Goal: Task Accomplishment & Management: Manage account settings

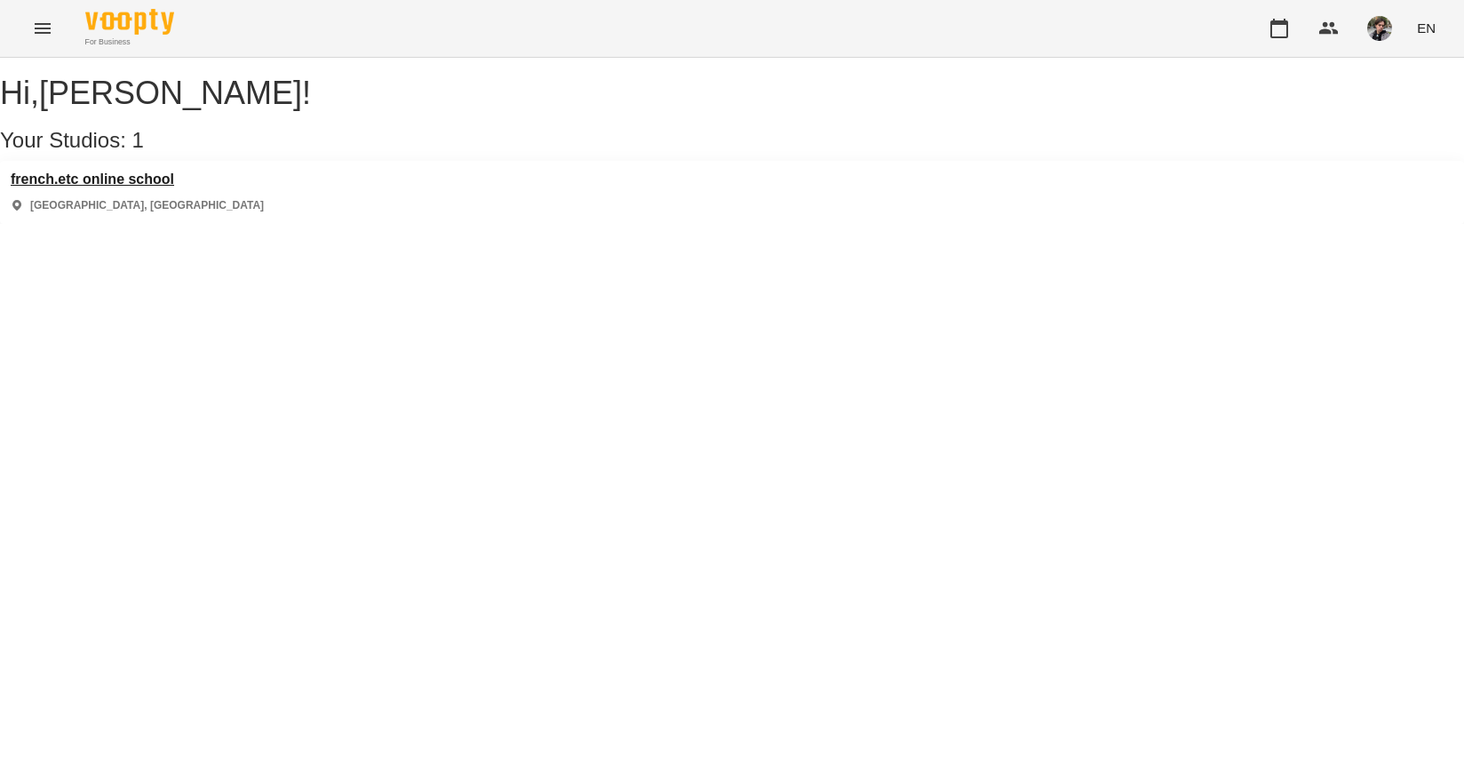
click at [121, 187] on h3 "french.etc online school" at bounding box center [137, 179] width 253 height 16
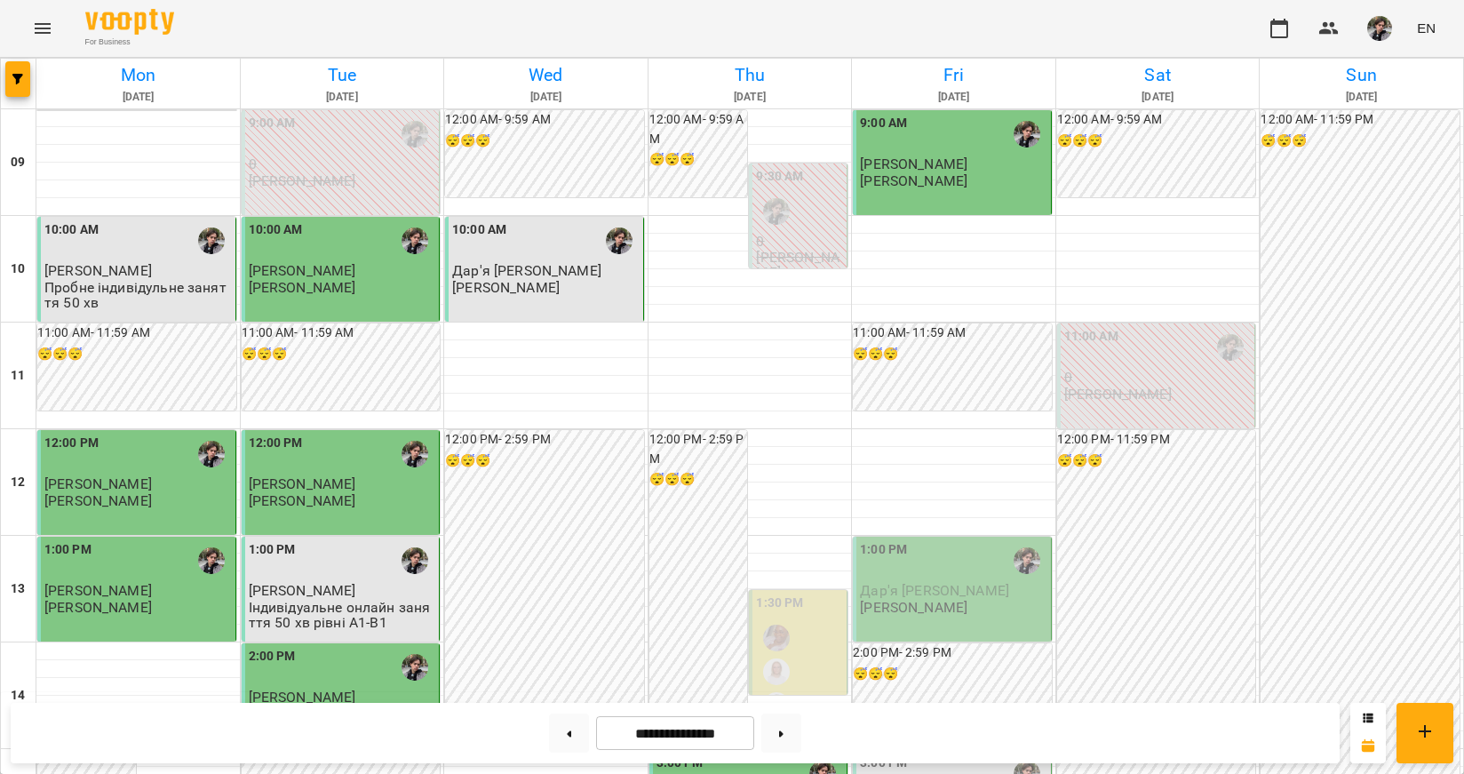
scroll to position [177, 0]
click at [915, 582] on span "Дар'я [PERSON_NAME]" at bounding box center [934, 590] width 149 height 17
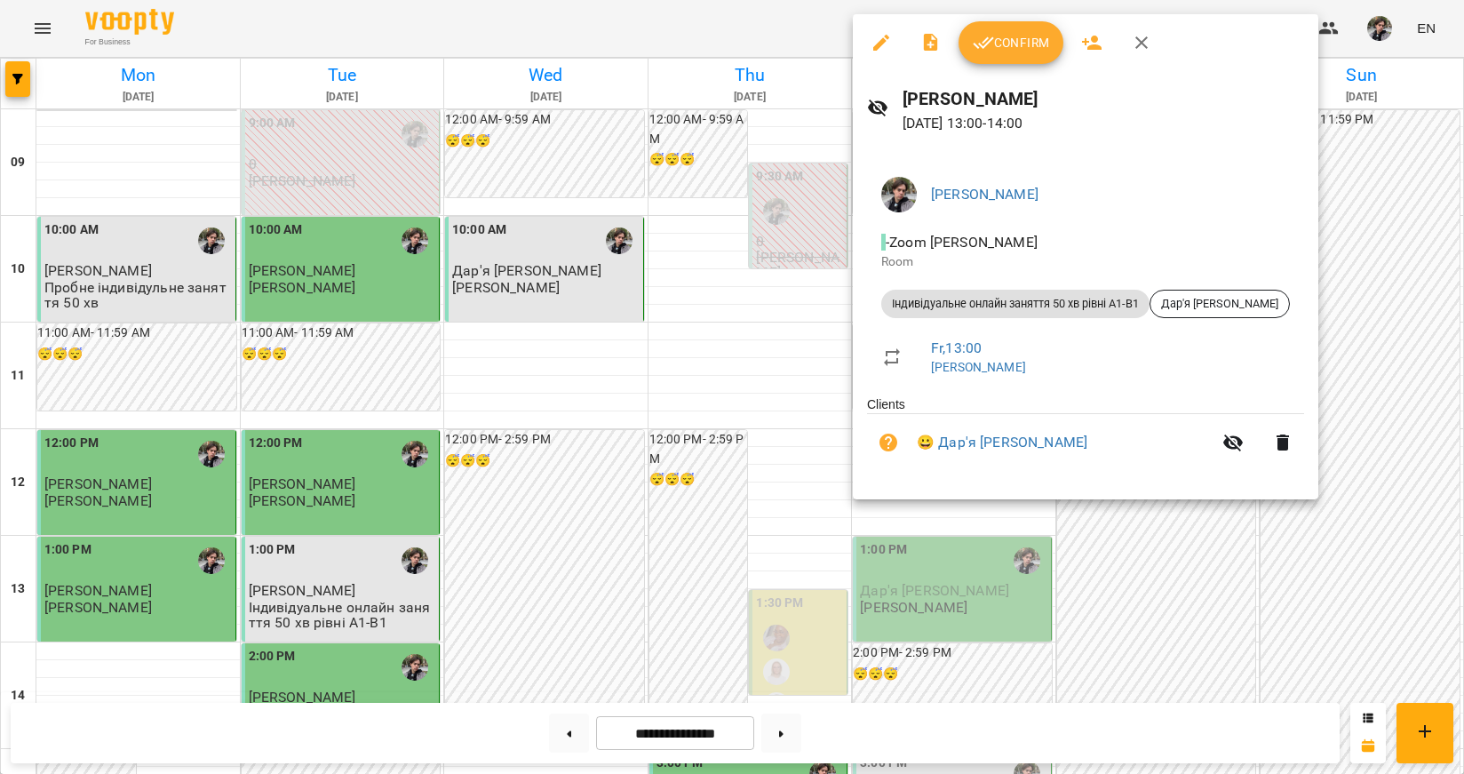
click at [1007, 65] on div "Confirm" at bounding box center [1086, 42] width 466 height 57
click at [1029, 53] on button "Confirm" at bounding box center [1011, 42] width 105 height 43
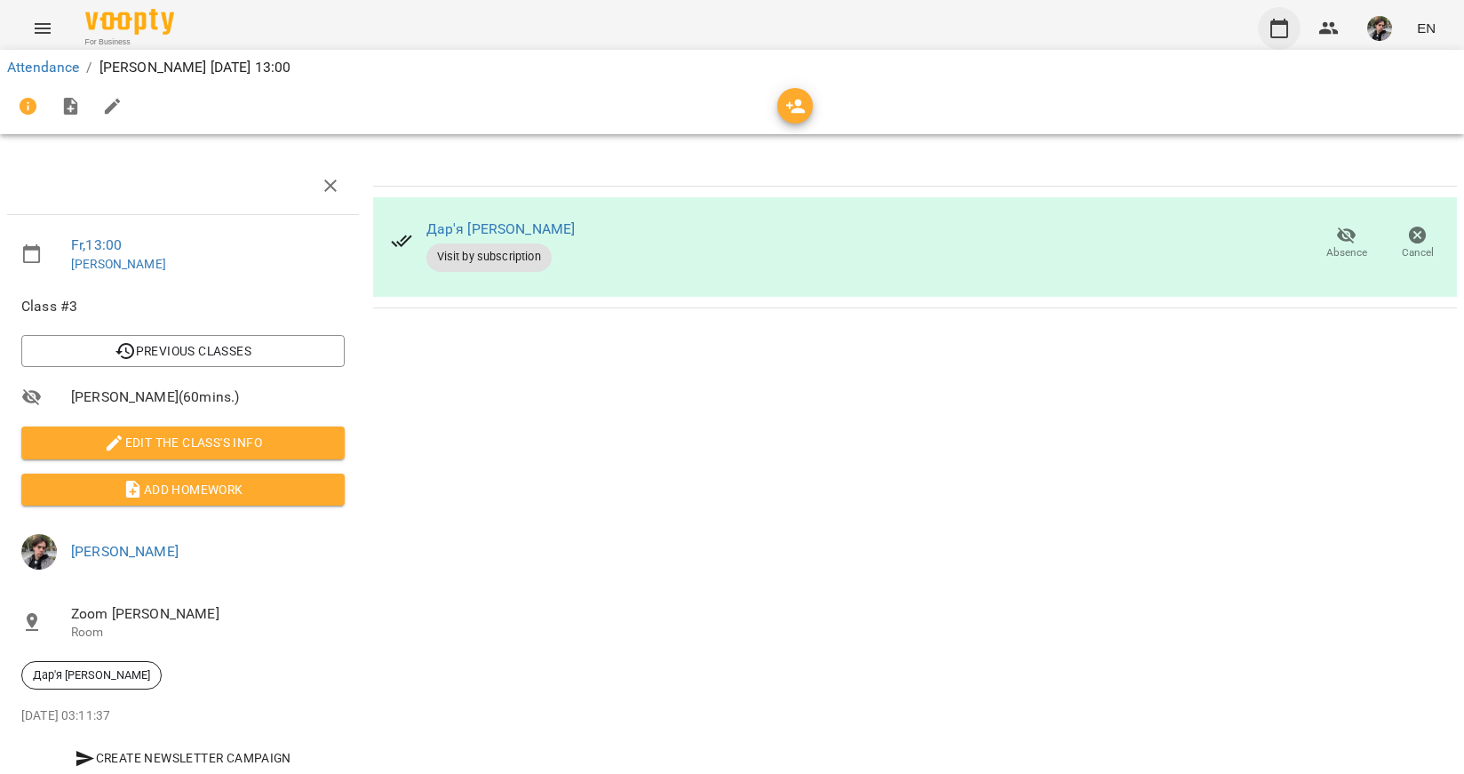
click at [1277, 34] on icon "button" at bounding box center [1279, 28] width 21 height 21
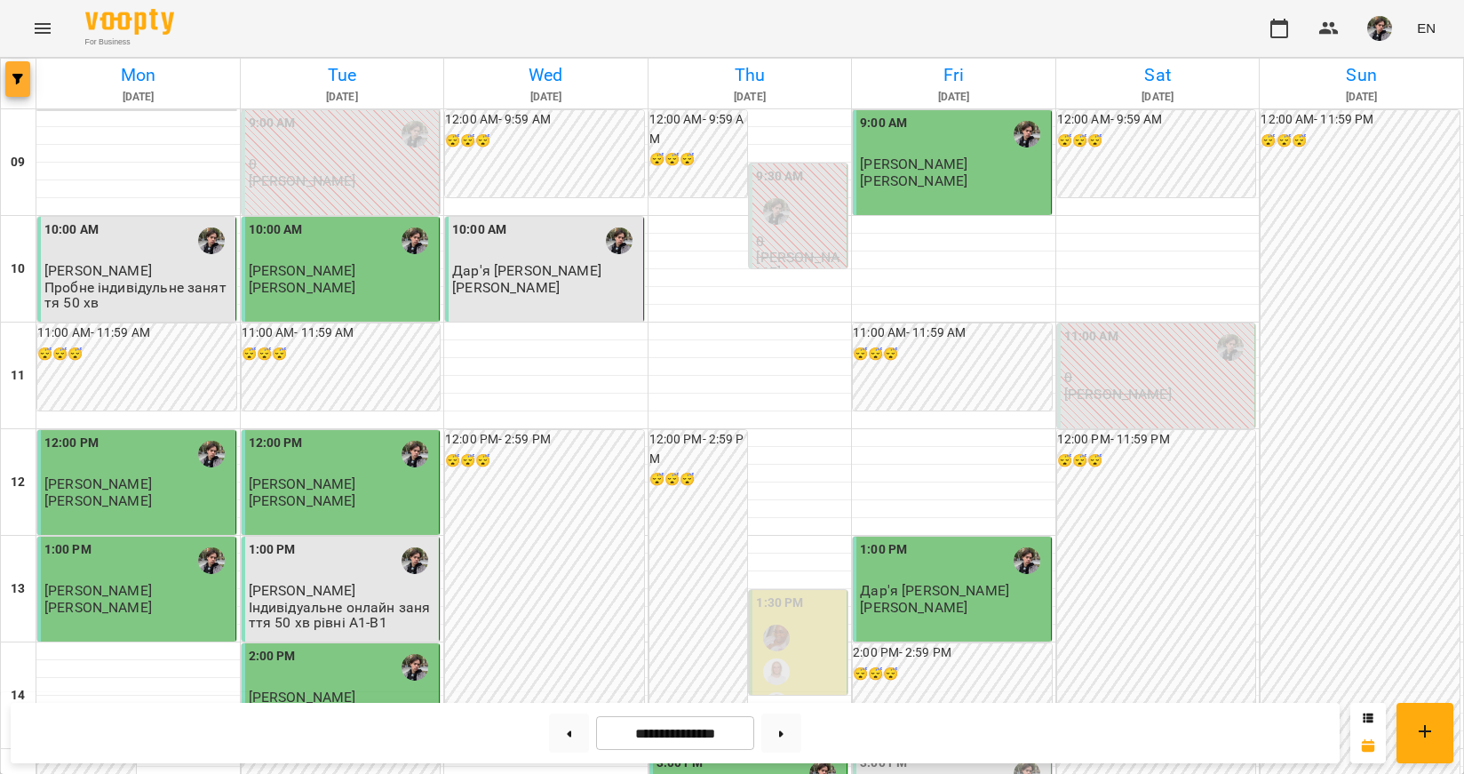
click at [15, 89] on button "button" at bounding box center [17, 79] width 25 height 36
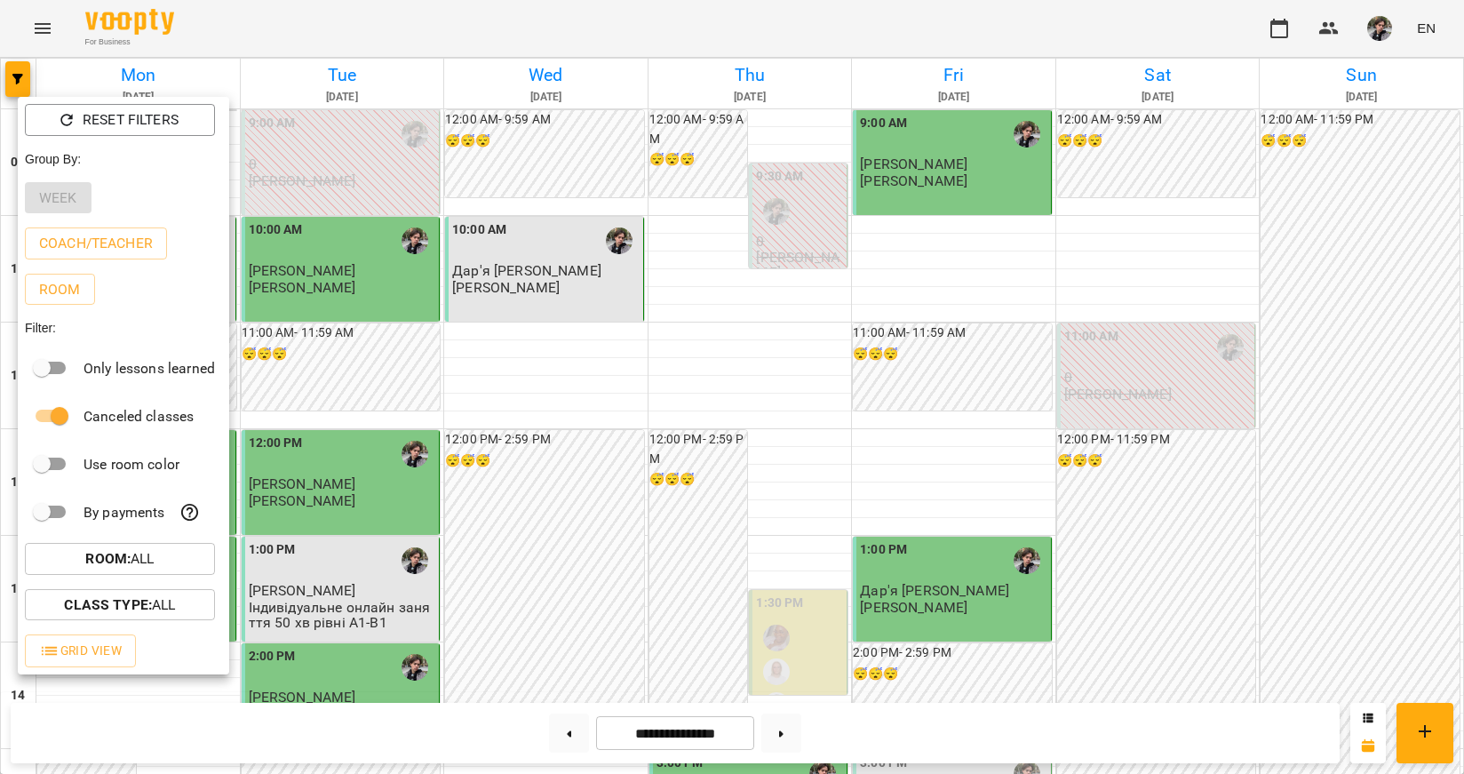
click at [386, 22] on div at bounding box center [732, 387] width 1464 height 774
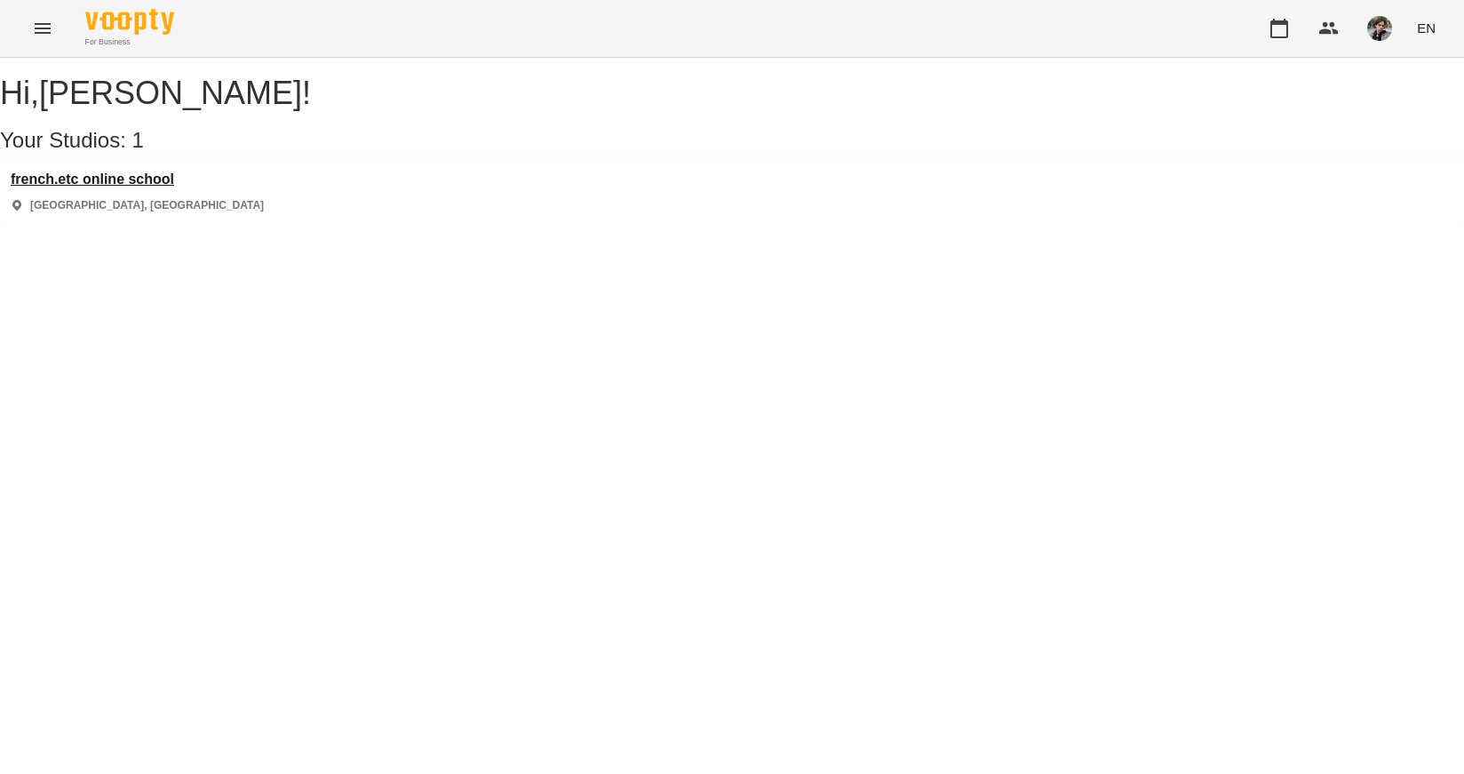
click at [166, 187] on h3 "french.etc online school" at bounding box center [137, 179] width 253 height 16
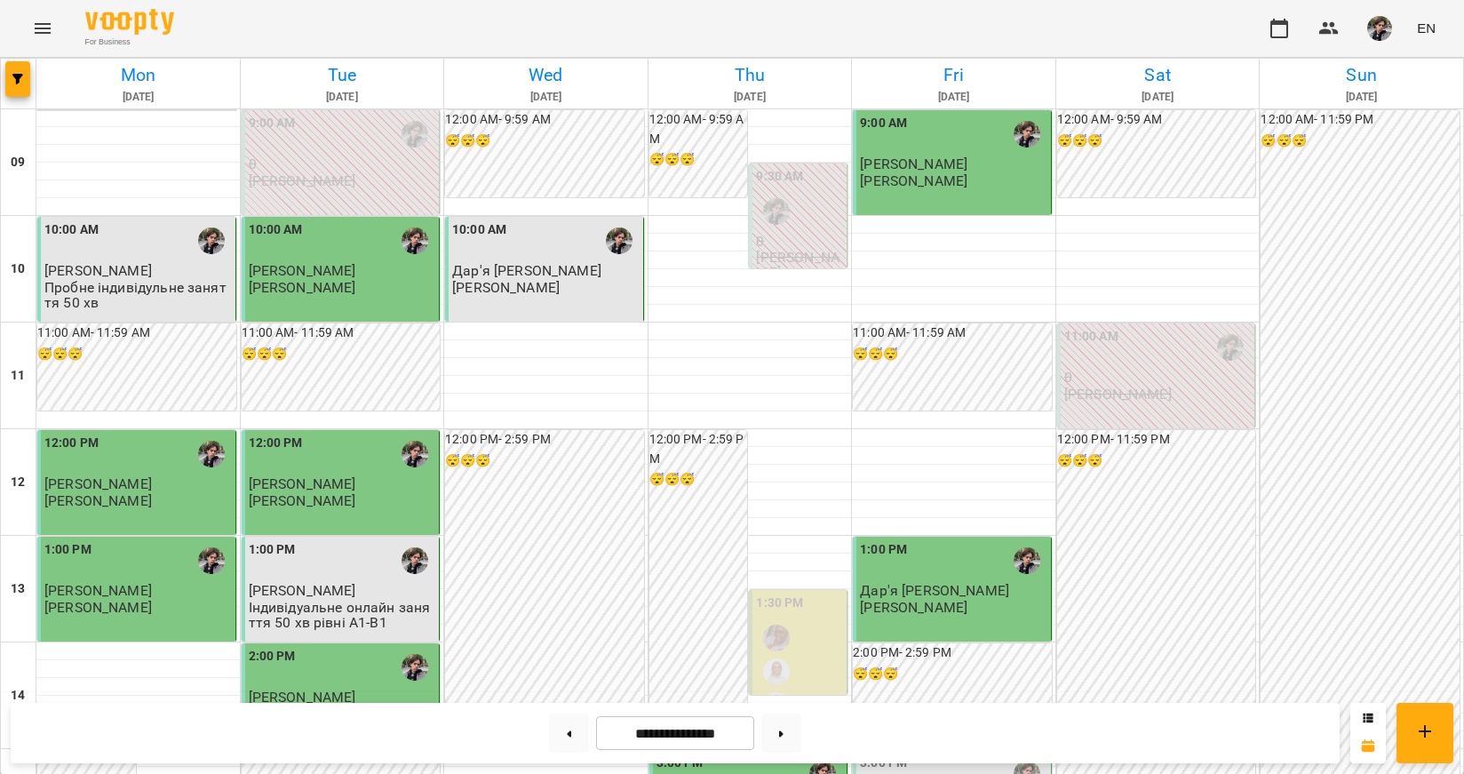
click at [1379, 36] on img "button" at bounding box center [1379, 28] width 25 height 25
click at [1379, 70] on span "[PERSON_NAME]" at bounding box center [1382, 67] width 120 height 21
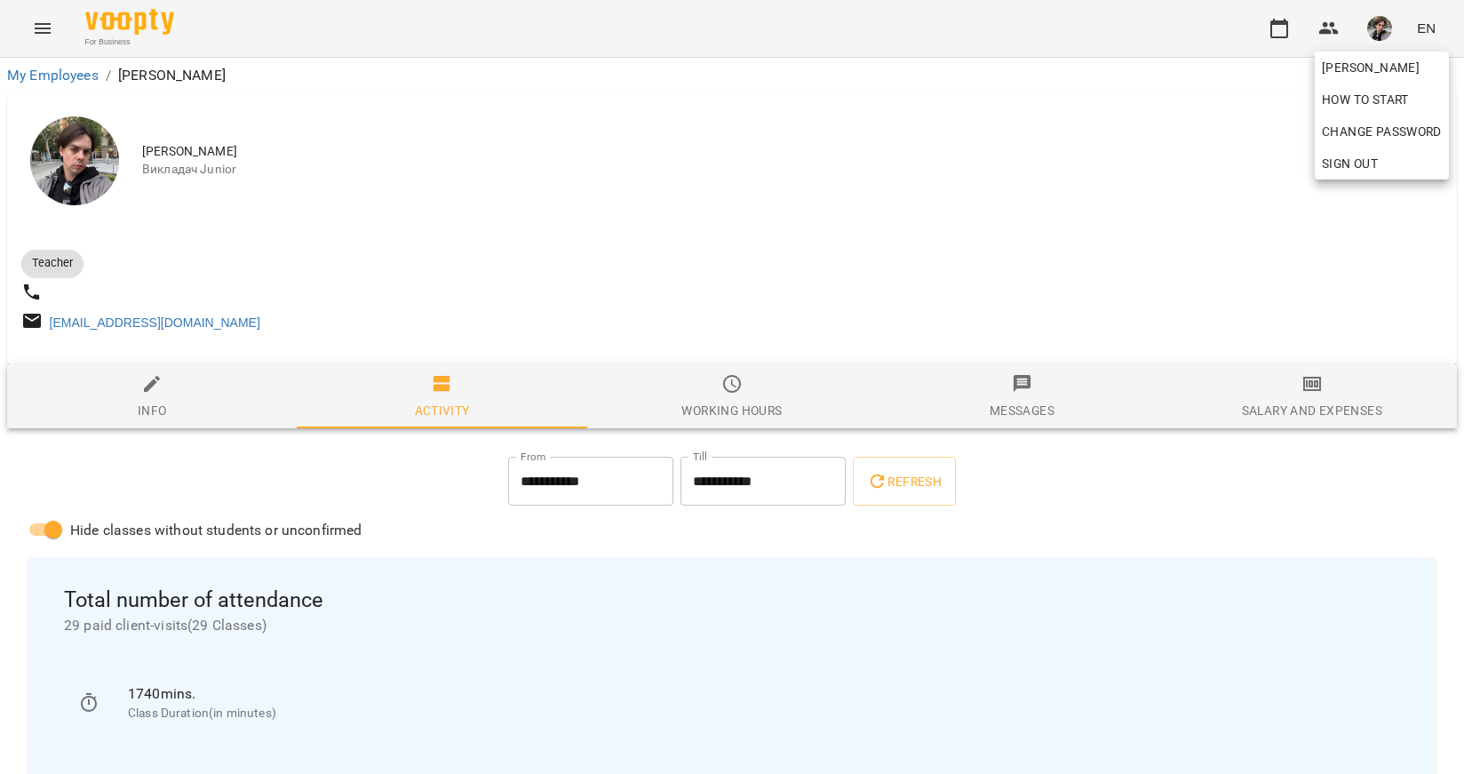
click at [943, 231] on div at bounding box center [732, 387] width 1464 height 774
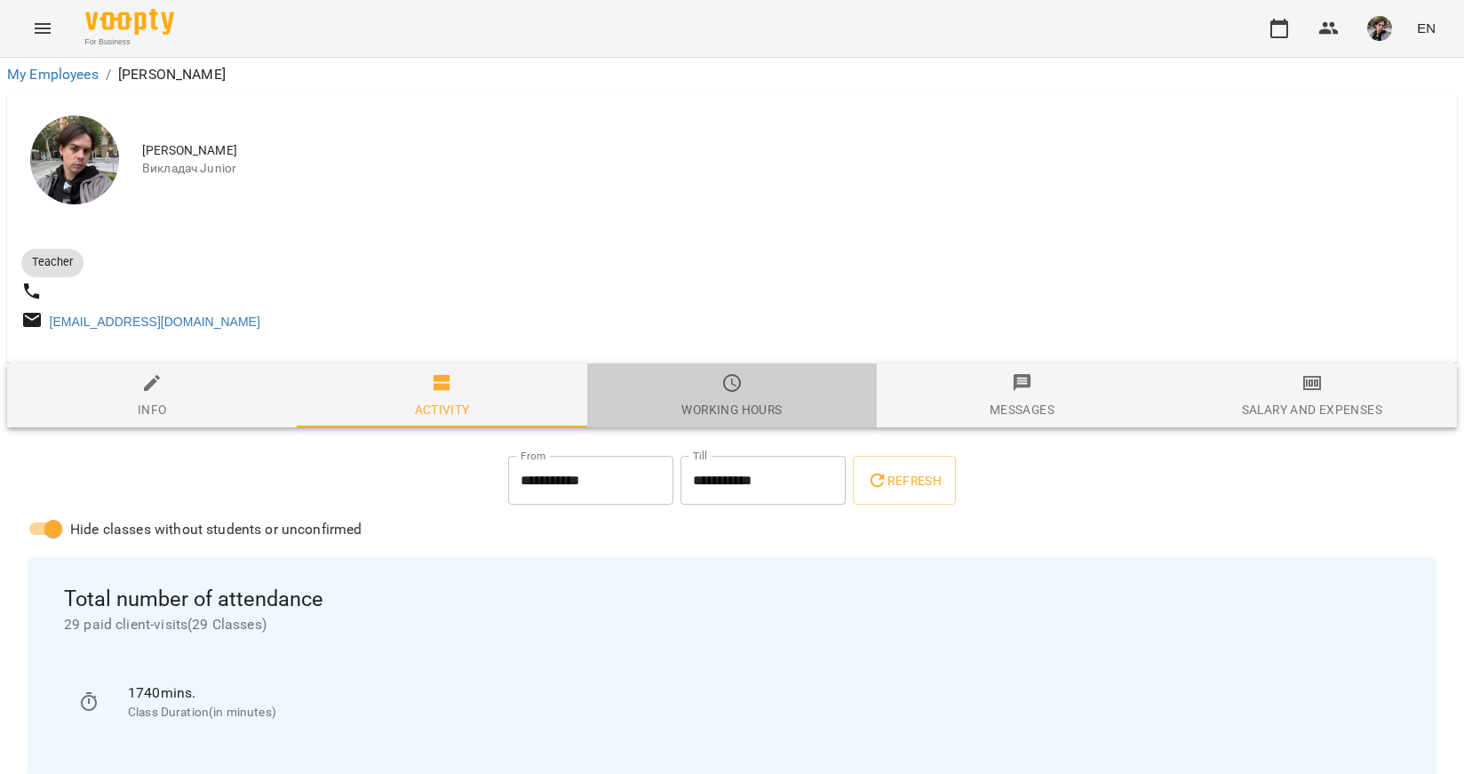
click at [732, 394] on icon "button" at bounding box center [731, 382] width 21 height 21
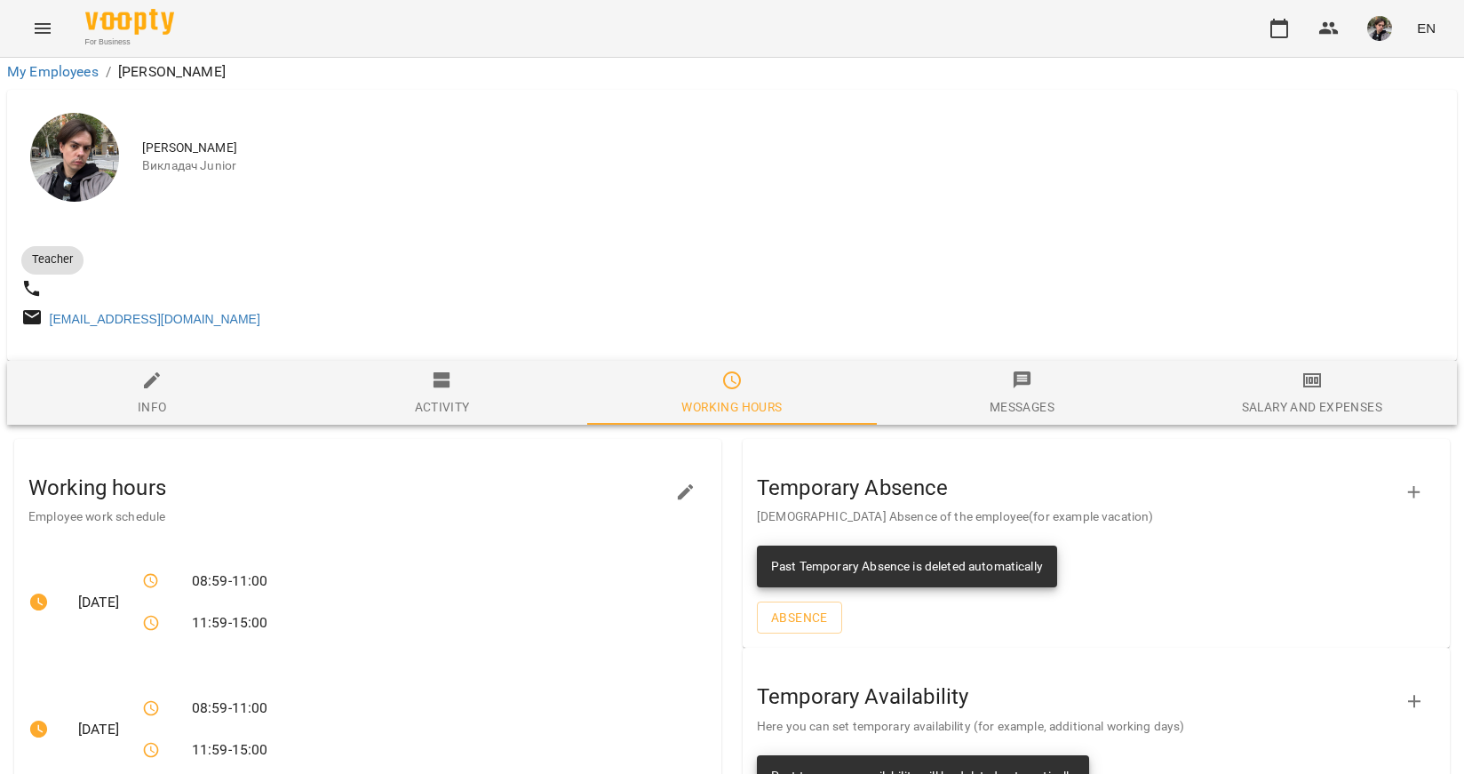
scroll to position [655, 0]
